Goal: Information Seeking & Learning: Learn about a topic

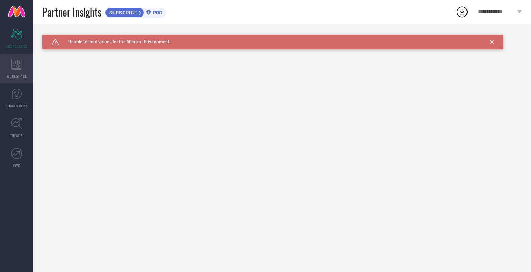
click at [25, 68] on div "WORKSPACE" at bounding box center [16, 68] width 33 height 29
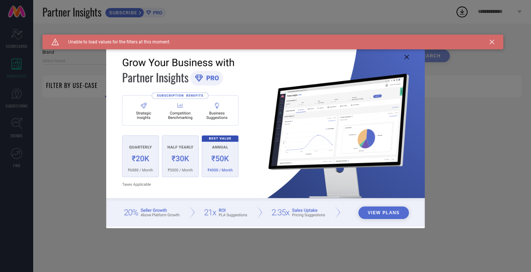
type input "1 STOP FASHION"
type input "All"
click at [494, 40] on div "Caution Created with Sketch. Unable to load values for the filters at this mome…" at bounding box center [272, 42] width 461 height 15
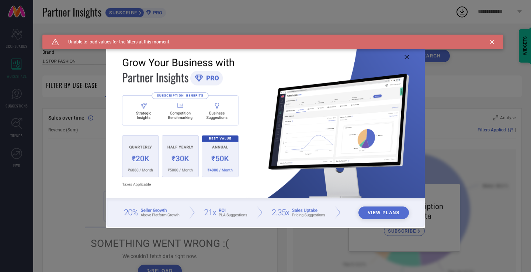
click at [490, 43] on icon at bounding box center [492, 42] width 4 height 4
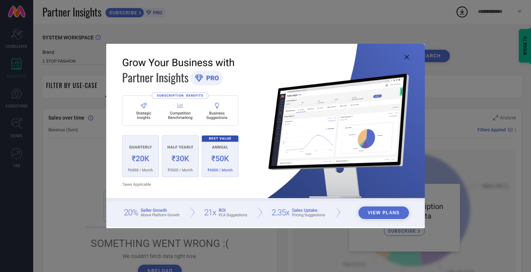
click at [408, 56] on icon at bounding box center [406, 57] width 4 height 4
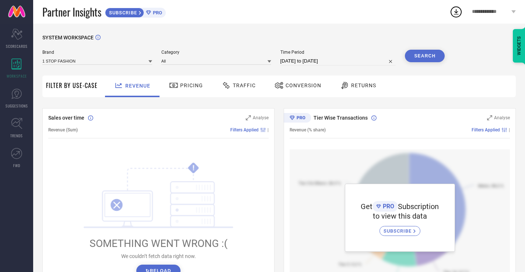
click at [172, 87] on icon at bounding box center [173, 85] width 9 height 9
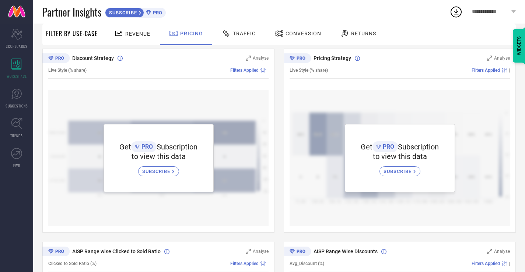
scroll to position [37, 0]
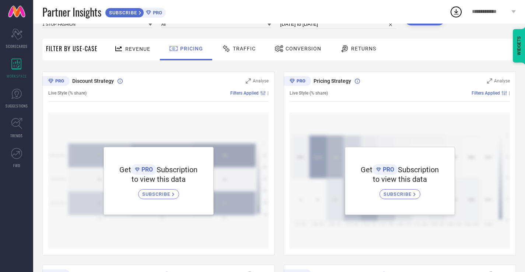
click at [164, 197] on span "SUBSCRIBE" at bounding box center [157, 195] width 30 height 6
click at [243, 50] on span "Traffic" at bounding box center [244, 49] width 23 height 6
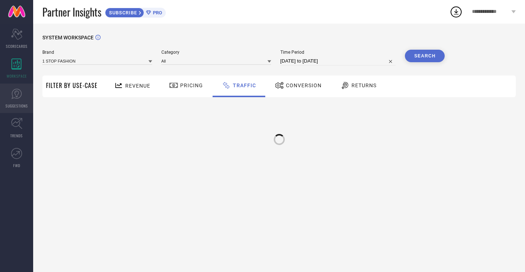
click at [5, 103] on link "SUGGESTIONS" at bounding box center [16, 98] width 33 height 29
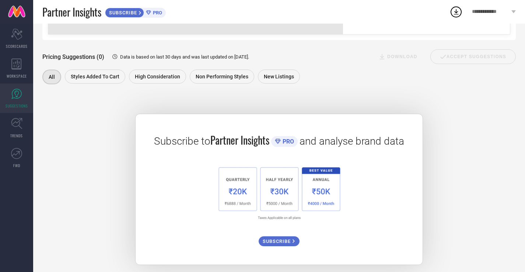
scroll to position [87, 0]
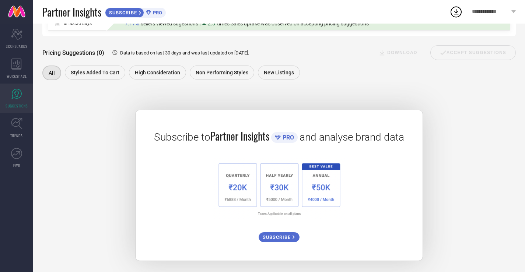
click at [216, 83] on div "Brands 1 STOP FASHION Category All Search PRICING ADVERTISEMENT INVENTORY RETUR…" at bounding box center [279, 112] width 474 height 297
click at [218, 77] on div "Non Performing Styles" at bounding box center [222, 73] width 65 height 14
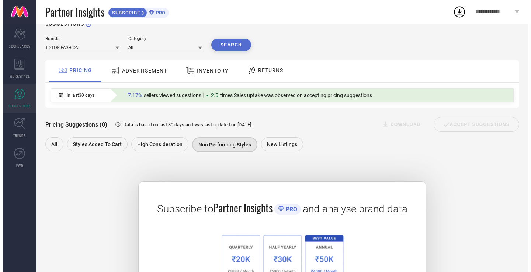
scroll to position [0, 0]
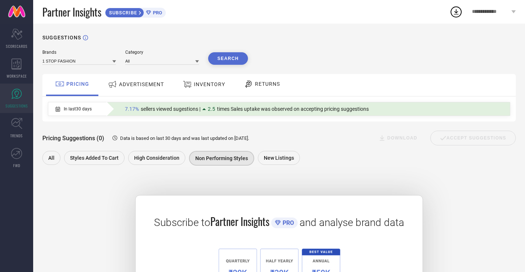
click at [157, 80] on div "ADVERTISEMENT" at bounding box center [136, 84] width 60 height 13
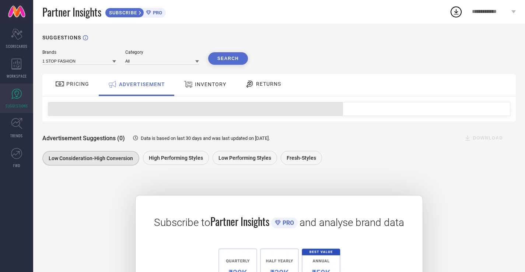
click at [221, 78] on div "INVENTORY" at bounding box center [205, 84] width 46 height 13
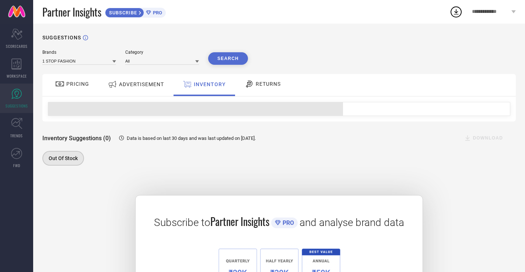
click at [262, 88] on div "RETURNS" at bounding box center [263, 84] width 40 height 13
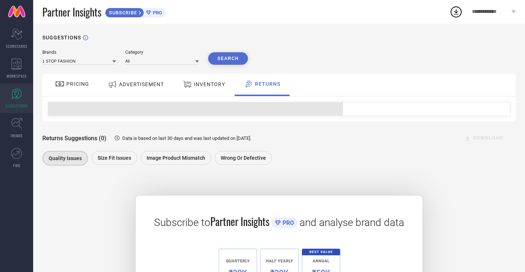
click at [56, 81] on icon at bounding box center [59, 84] width 9 height 9
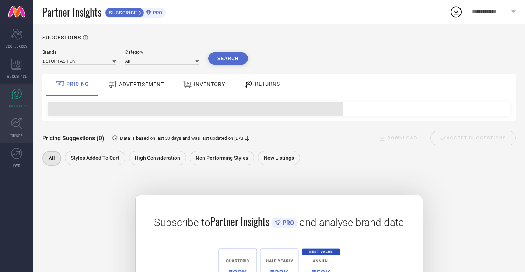
click at [23, 136] on link "TRENDS" at bounding box center [16, 128] width 33 height 29
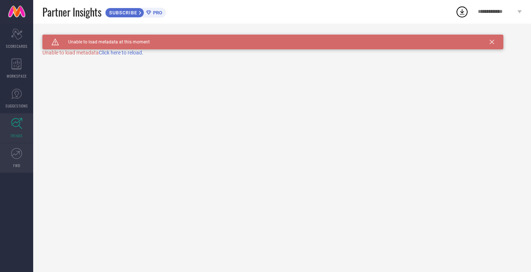
click at [18, 163] on span "FWD" at bounding box center [16, 166] width 7 height 6
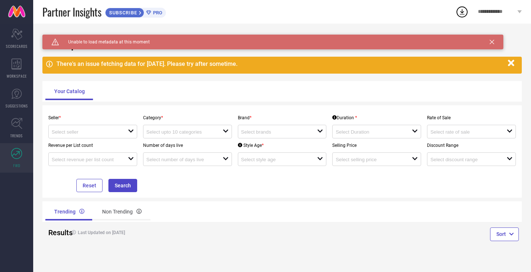
click at [159, 15] on div "SUBSCRIBE PRO" at bounding box center [135, 13] width 61 height 10
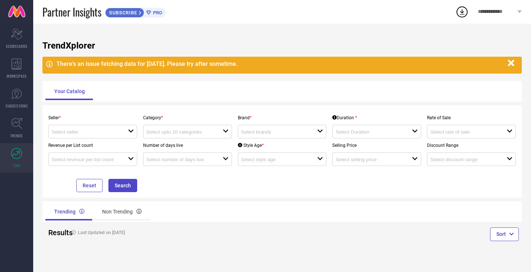
click at [462, 9] on icon at bounding box center [461, 11] width 13 height 13
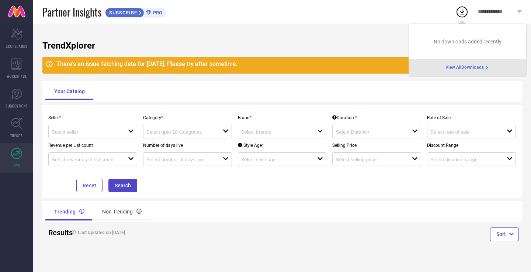
click at [501, 13] on span "**********" at bounding box center [497, 12] width 38 height 6
